Goal: Find specific page/section: Find specific page/section

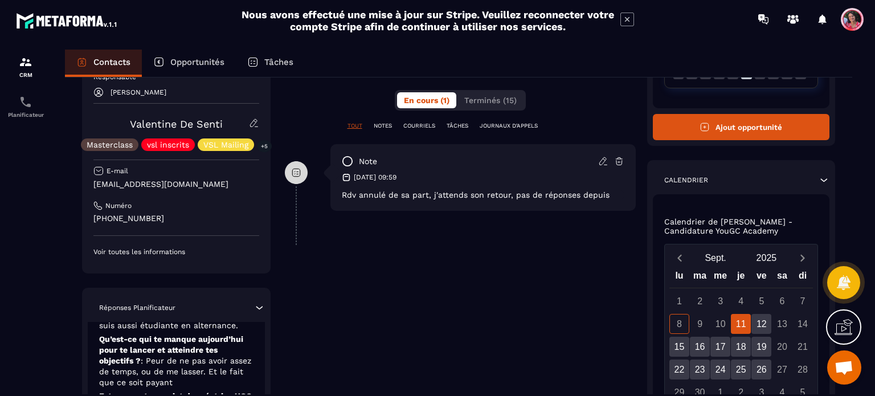
scroll to position [228, 0]
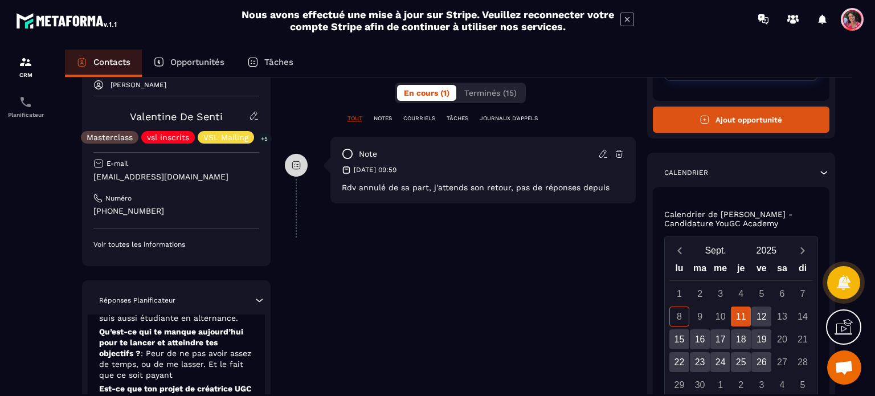
click at [773, 213] on p "Calendrier de [PERSON_NAME] - Candidature YouGC Academy" at bounding box center [741, 219] width 154 height 18
click at [826, 170] on icon at bounding box center [823, 172] width 11 height 11
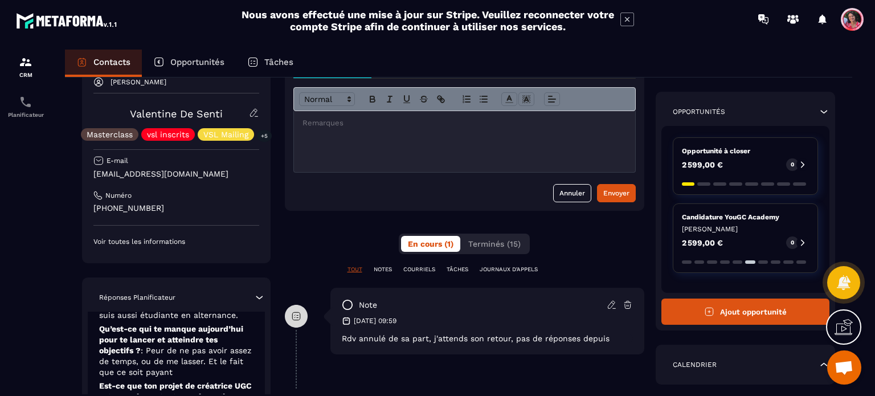
scroll to position [0, 0]
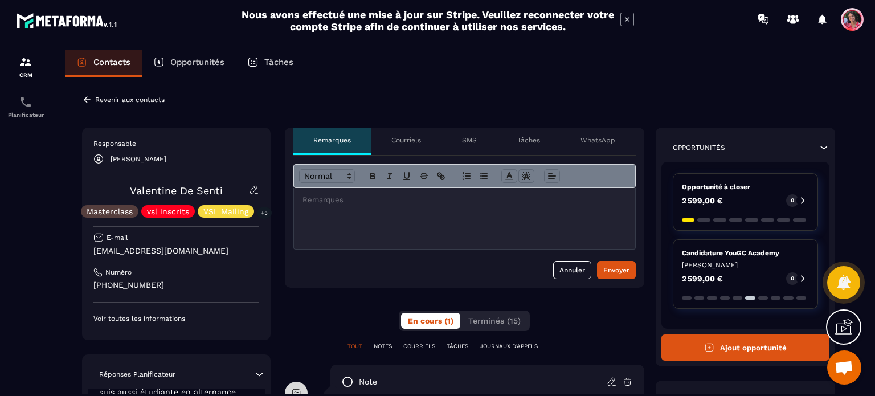
click at [130, 103] on div "Revenir aux contacts" at bounding box center [123, 100] width 83 height 10
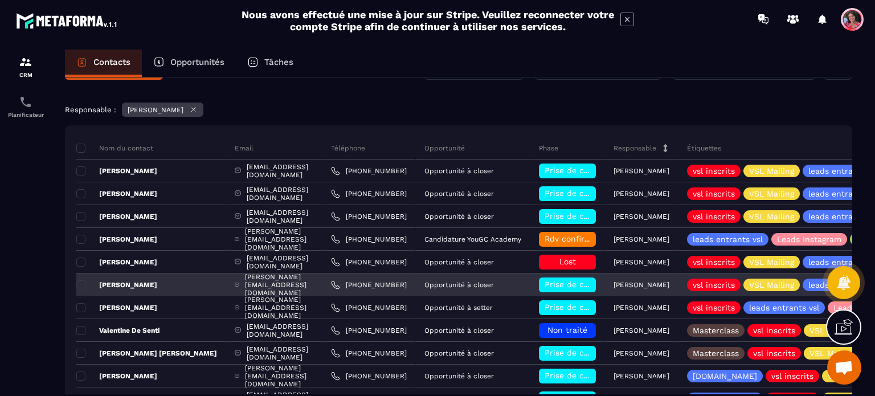
scroll to position [57, 0]
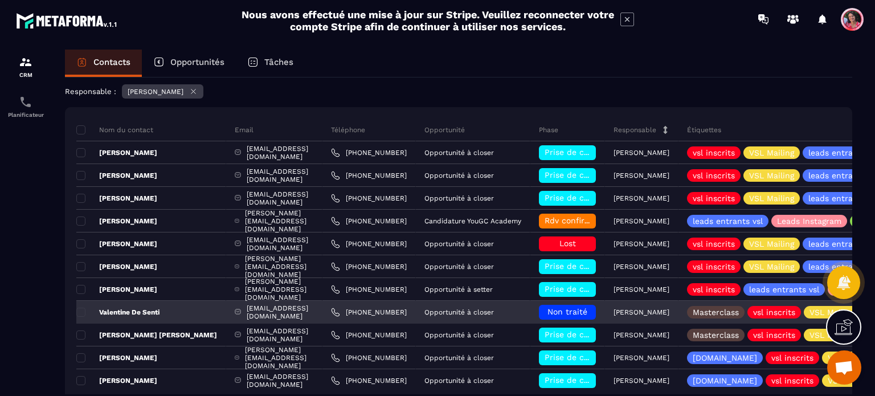
click at [481, 317] on div "Opportunité à closer" at bounding box center [473, 312] width 115 height 23
click at [349, 309] on link "[PHONE_NUMBER]" at bounding box center [369, 312] width 76 height 9
click at [81, 307] on div "Valentine De Senti" at bounding box center [151, 312] width 150 height 23
